Goal: Transaction & Acquisition: Purchase product/service

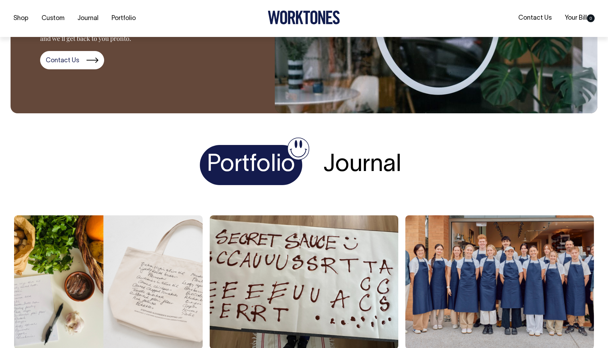
scroll to position [1163, 0]
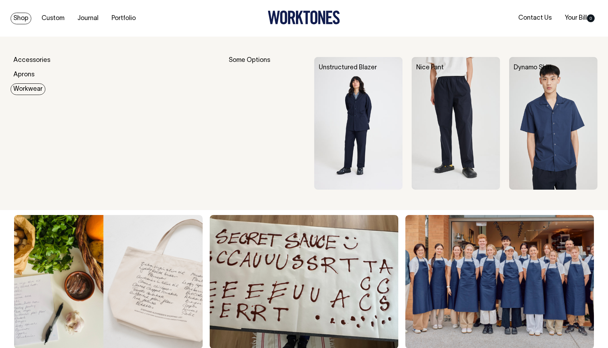
click at [27, 92] on link "Workwear" at bounding box center [28, 89] width 35 height 12
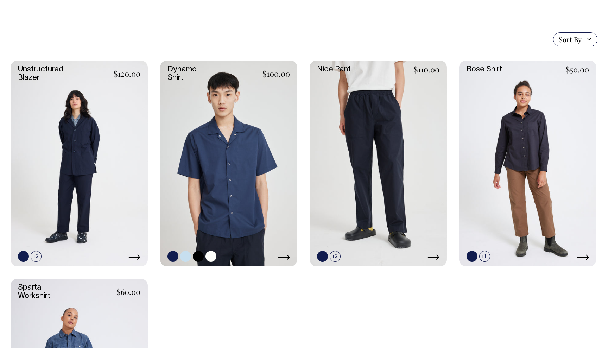
scroll to position [175, 0]
click at [207, 117] on link at bounding box center [228, 164] width 137 height 206
click at [71, 142] on link at bounding box center [79, 164] width 137 height 206
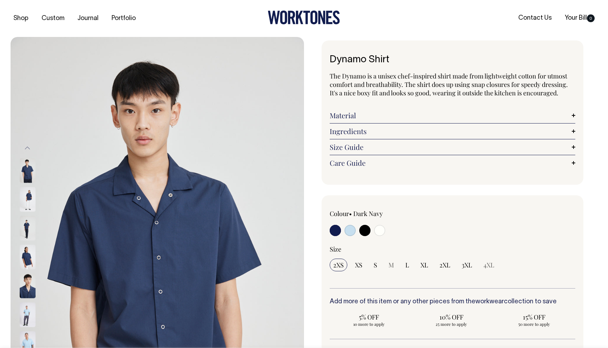
click at [350, 225] on input "radio" at bounding box center [350, 230] width 11 height 11
radio input "true"
select select "True Blue"
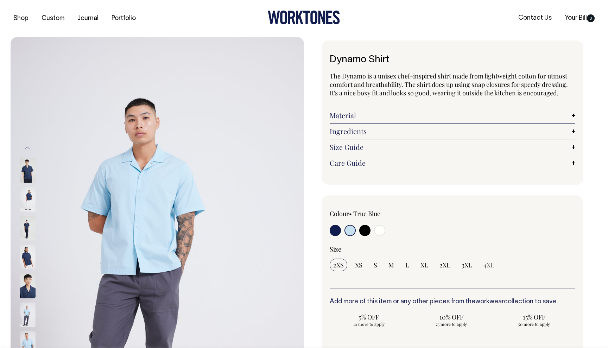
click at [353, 229] on input "radio" at bounding box center [350, 230] width 11 height 11
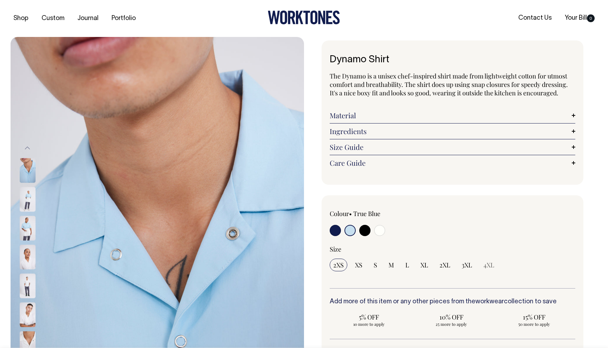
click at [382, 233] on input "radio" at bounding box center [379, 230] width 11 height 11
radio input "true"
select select "Off-White"
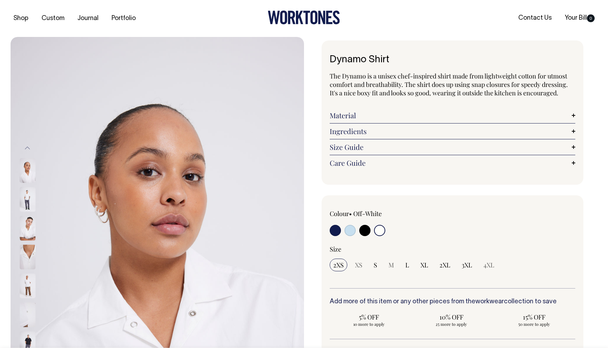
click at [352, 231] on input "radio" at bounding box center [350, 230] width 11 height 11
radio input "true"
select select "True Blue"
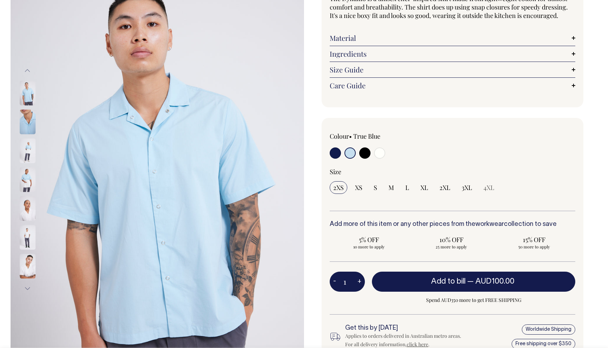
scroll to position [78, 0]
click at [27, 288] on button "Next" at bounding box center [27, 288] width 11 height 16
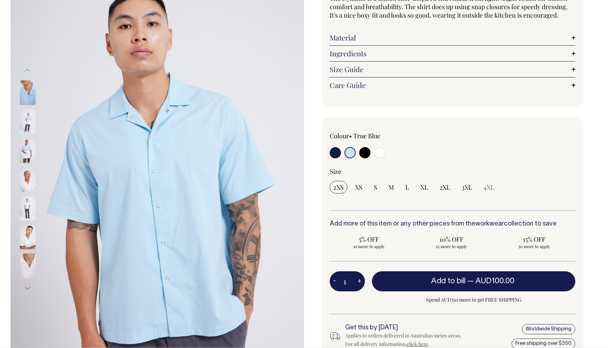
click at [27, 288] on button "Next" at bounding box center [27, 288] width 11 height 16
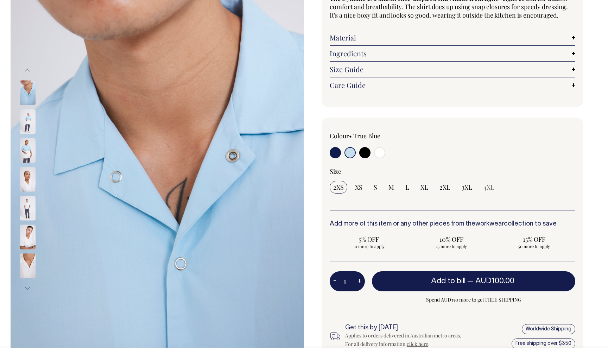
click at [27, 288] on button "Next" at bounding box center [27, 288] width 11 height 16
click at [26, 288] on button "Next" at bounding box center [27, 288] width 11 height 16
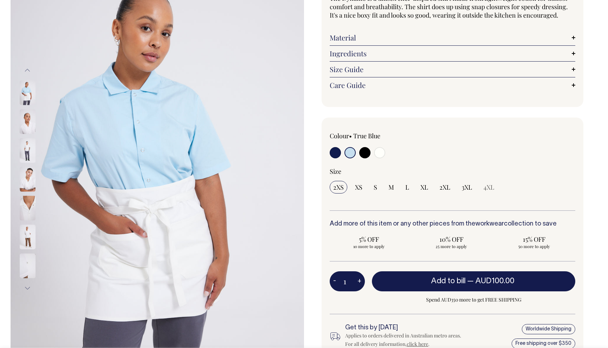
click at [368, 154] on input "radio" at bounding box center [365, 152] width 11 height 11
radio input "true"
select select "Black"
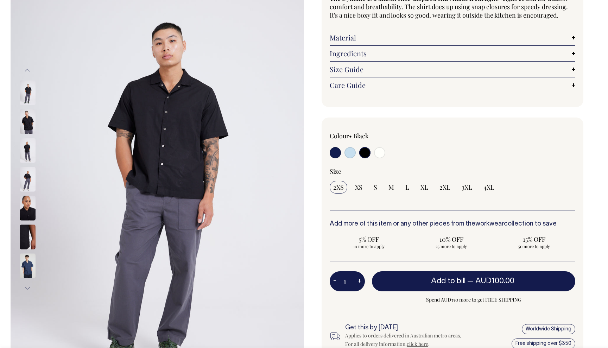
click at [382, 153] on input "radio" at bounding box center [379, 152] width 11 height 11
radio input "true"
select select "Off-White"
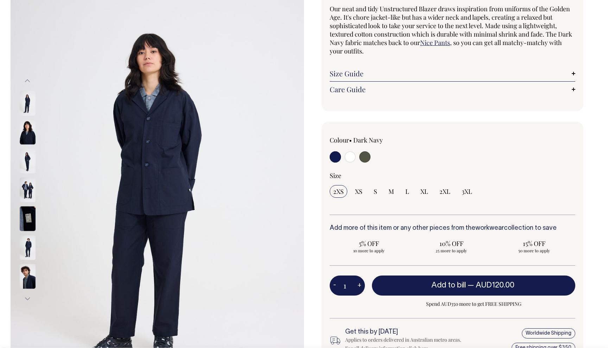
scroll to position [68, 0]
click at [23, 299] on button "Next" at bounding box center [27, 298] width 11 height 16
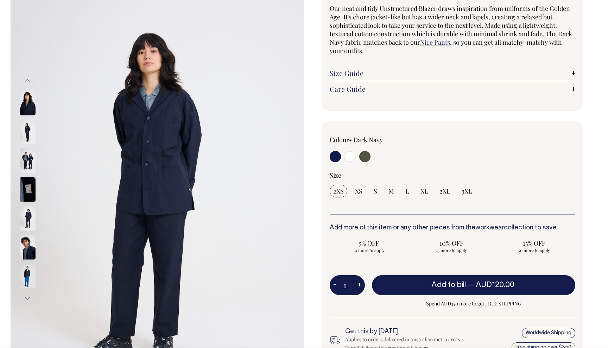
click at [29, 299] on button "Next" at bounding box center [27, 298] width 11 height 16
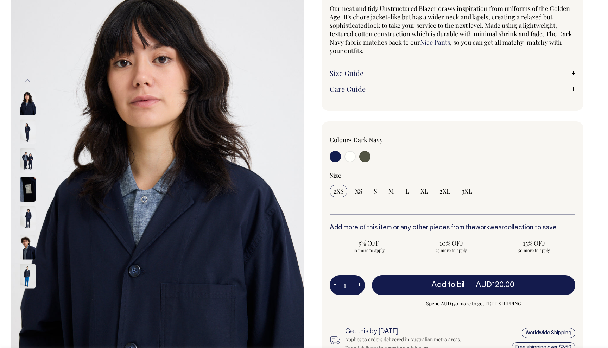
click at [29, 299] on button "Next" at bounding box center [27, 298] width 11 height 16
